Goal: Task Accomplishment & Management: Use online tool/utility

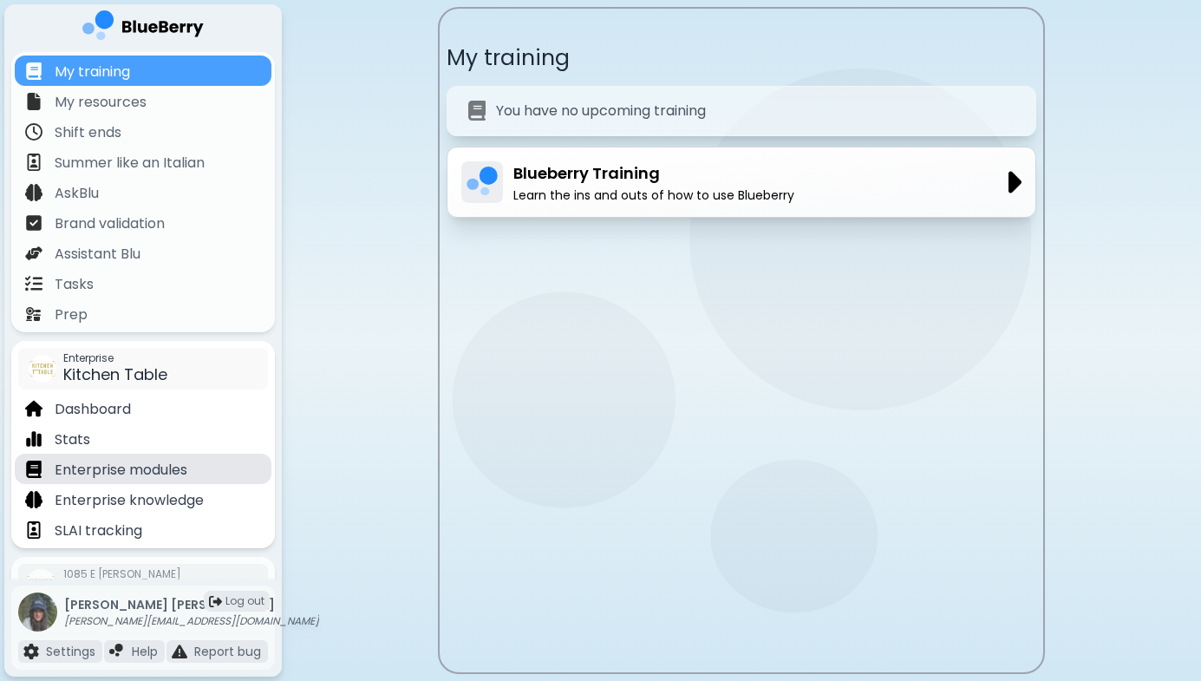
click at [147, 470] on p "Enterprise modules" at bounding box center [121, 470] width 133 height 21
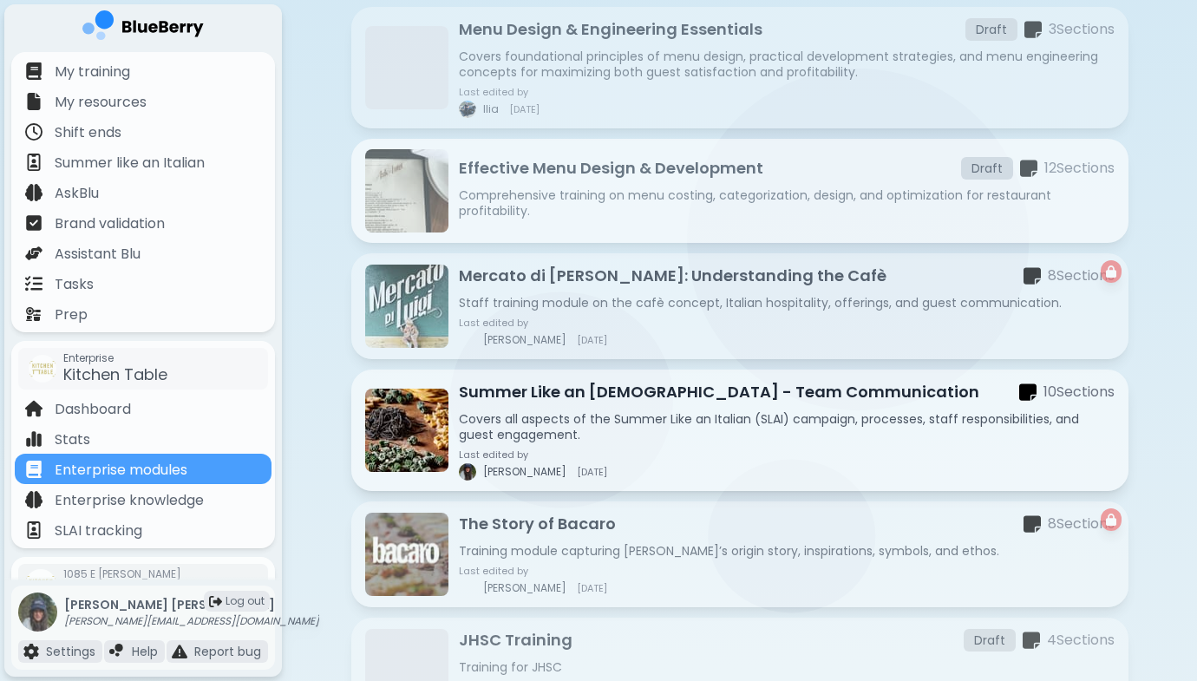
scroll to position [186, 0]
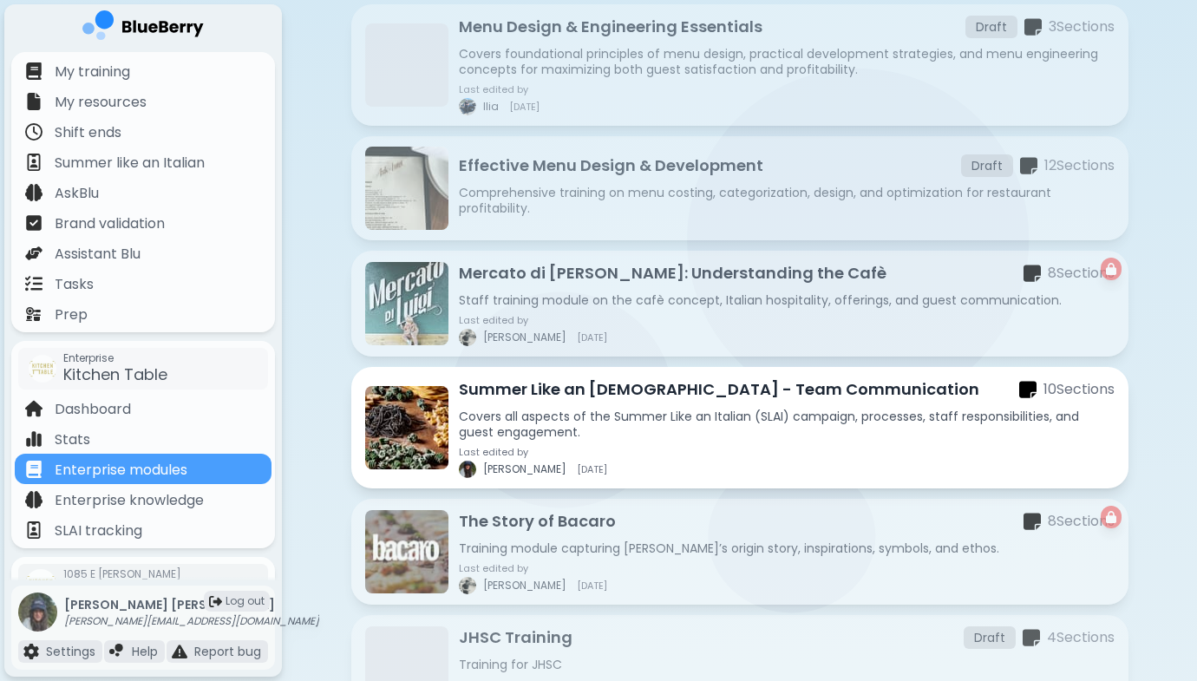
click at [800, 396] on p "Summer Like an [DEMOGRAPHIC_DATA] - Team Communication" at bounding box center [719, 389] width 520 height 24
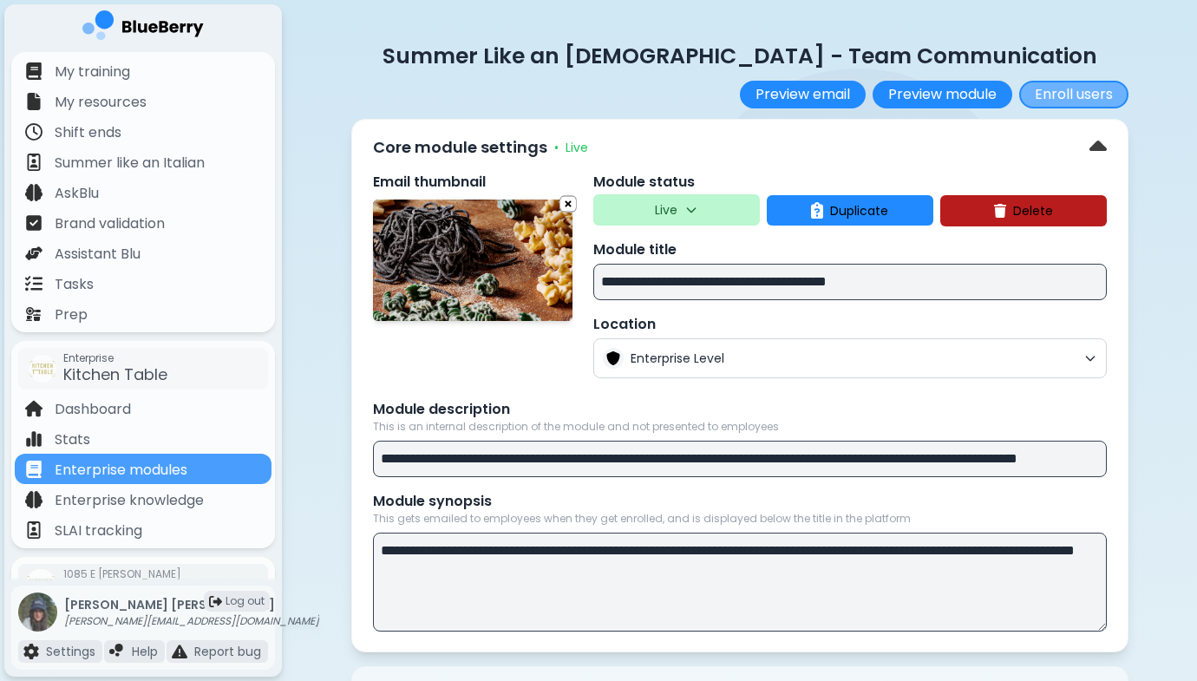
click at [1090, 87] on button "Enroll users" at bounding box center [1073, 95] width 109 height 28
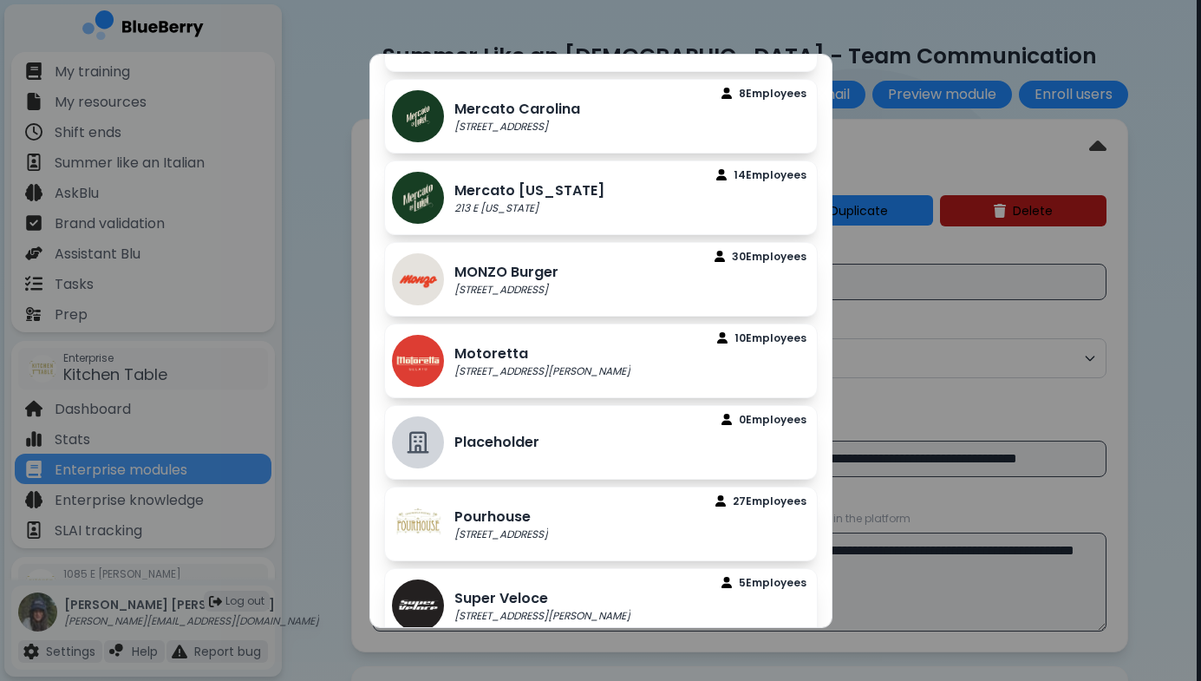
scroll to position [866, 0]
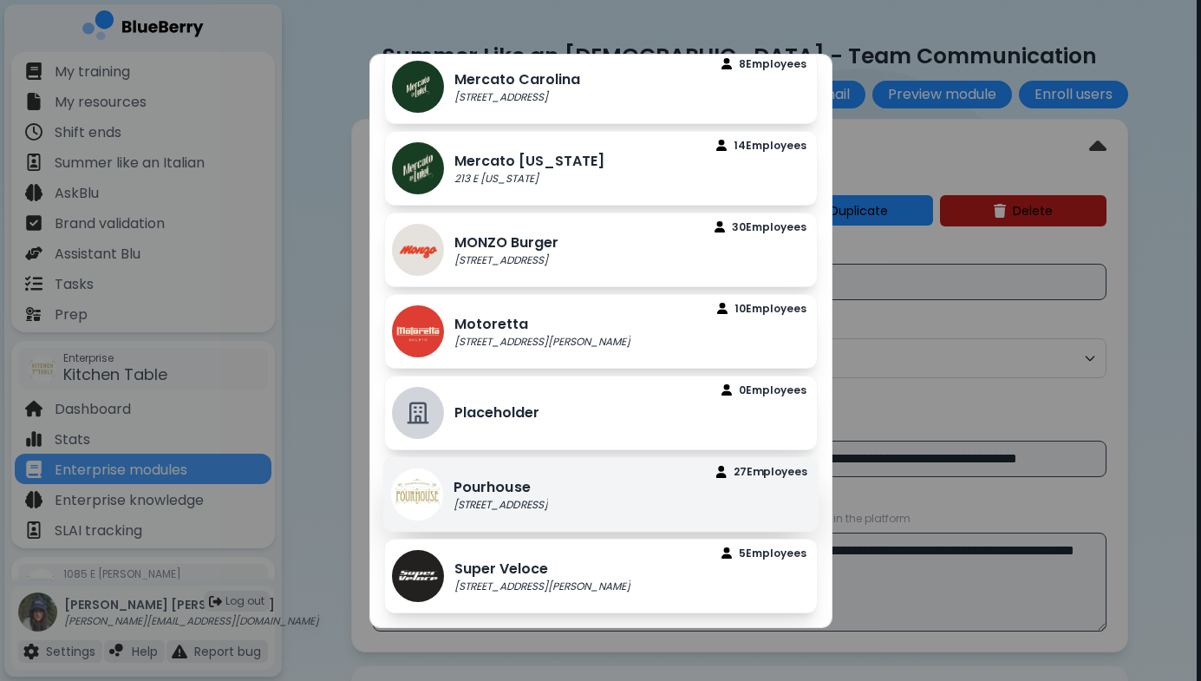
click at [548, 498] on p "[STREET_ADDRESS]" at bounding box center [501, 505] width 95 height 14
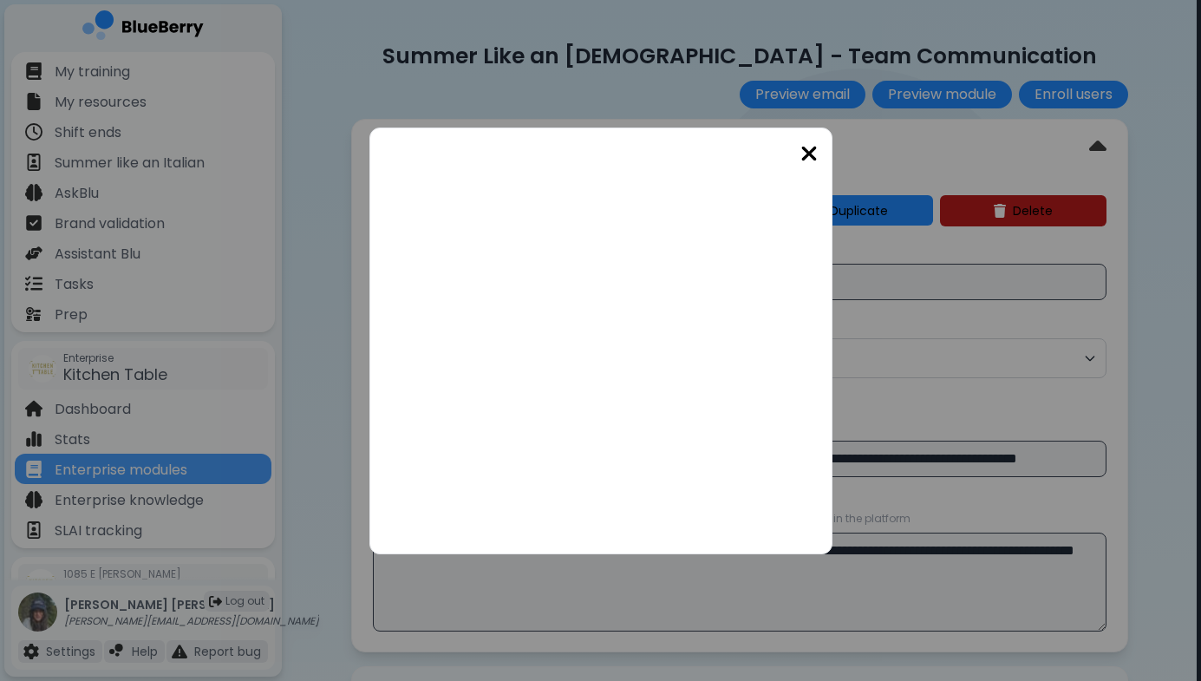
scroll to position [0, 0]
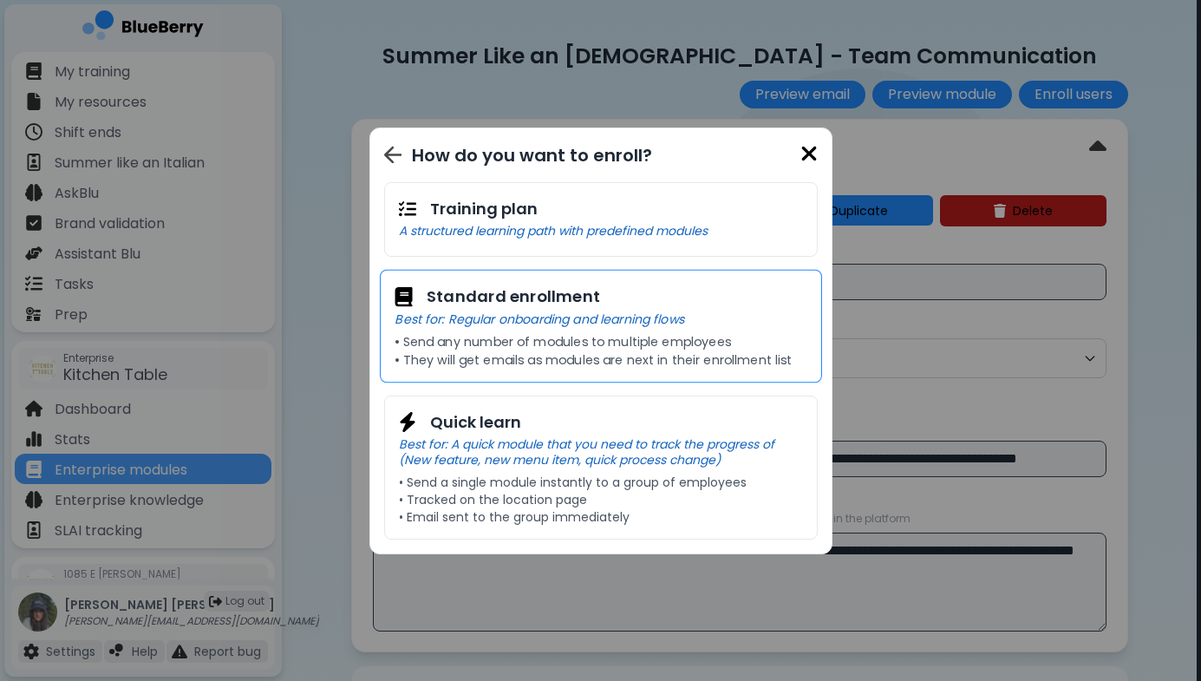
click at [579, 305] on h3 "Standard enrollment" at bounding box center [513, 297] width 173 height 25
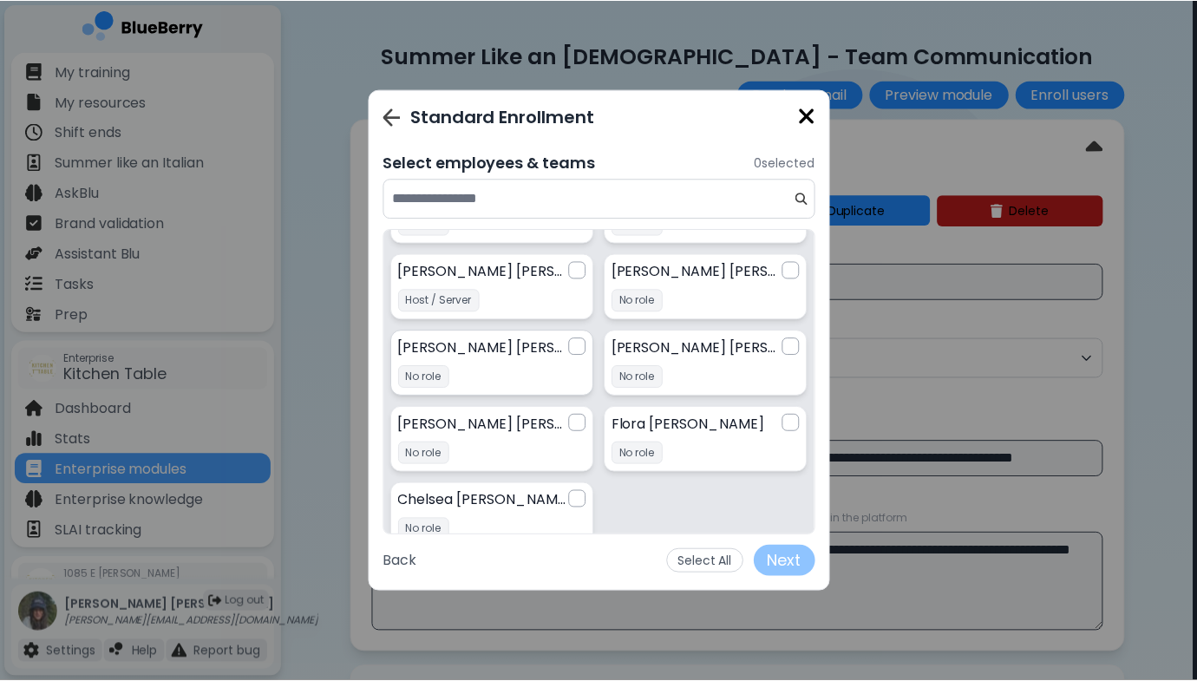
scroll to position [869, 0]
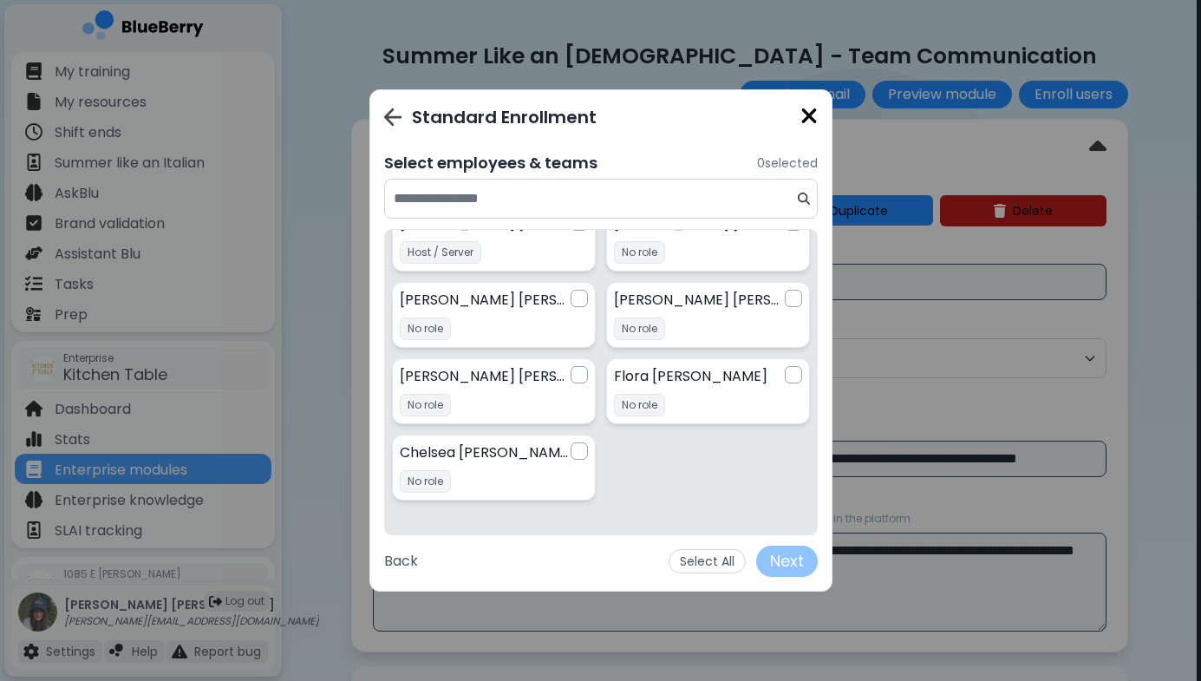
click at [810, 121] on img at bounding box center [809, 115] width 17 height 23
